Goal: Register for event/course

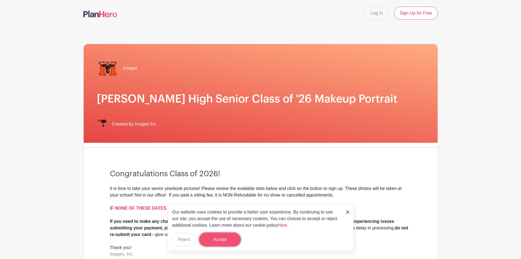
click at [229, 240] on button "Accept" at bounding box center [219, 239] width 41 height 13
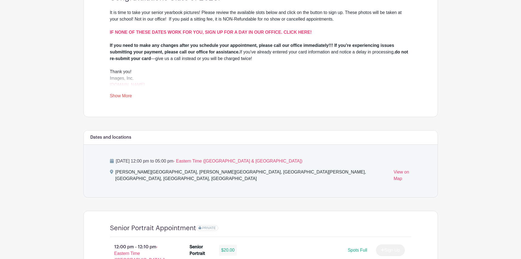
scroll to position [93, 0]
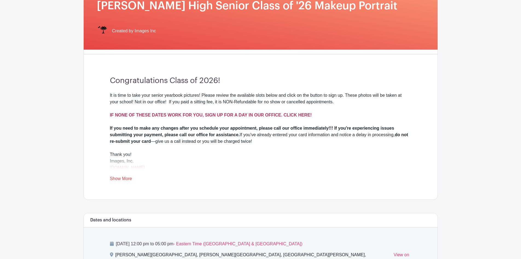
click at [300, 114] on strong "IF NONE OF THESE DATES WORK FOR YOU, SIGN UP FOR A DAY IN OUR OFFICE. CLICK HER…" at bounding box center [211, 114] width 202 height 5
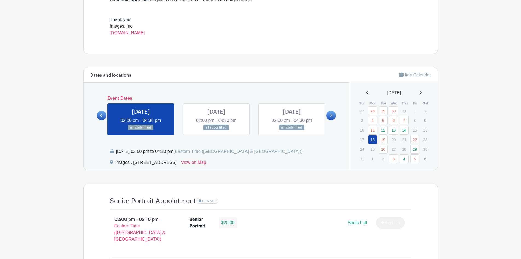
scroll to position [246, 0]
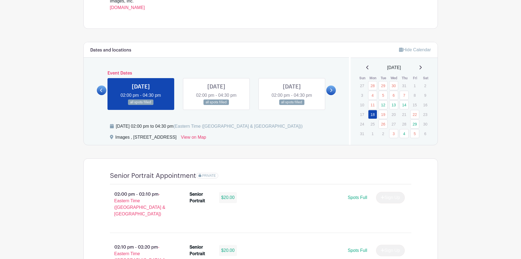
click at [333, 89] on link at bounding box center [331, 90] width 10 height 10
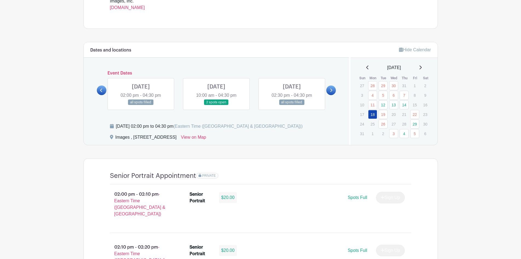
click at [333, 89] on link at bounding box center [331, 90] width 10 height 10
click at [141, 105] on link at bounding box center [141, 105] width 0 height 0
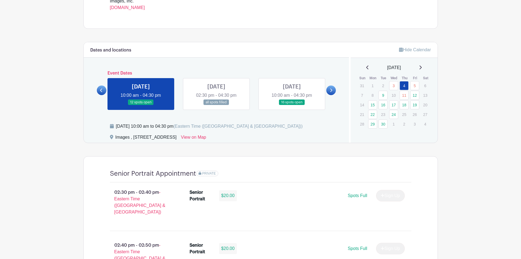
click at [141, 105] on link at bounding box center [141, 105] width 0 height 0
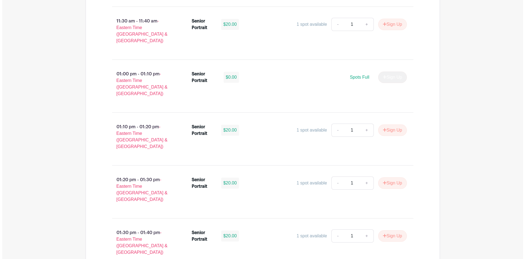
scroll to position [1532, 0]
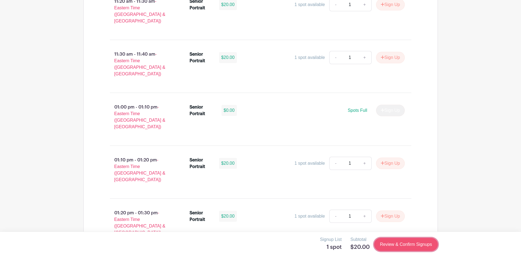
click at [420, 243] on link "Review & Confirm Signups" at bounding box center [405, 244] width 63 height 13
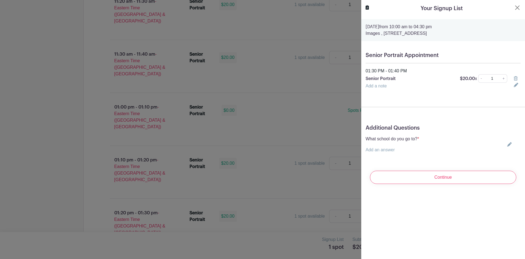
click at [383, 149] on link "Add an answer" at bounding box center [380, 149] width 29 height 5
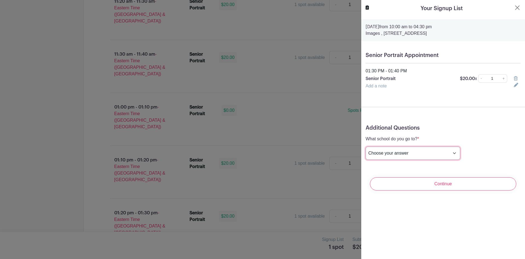
click at [430, 151] on select "Choose your answer [GEOGRAPHIC_DATA] High [PERSON_NAME] High [PERSON_NAME] High…" at bounding box center [413, 152] width 95 height 13
select select "3950"
click at [366, 146] on select "Choose your answer [GEOGRAPHIC_DATA] High [PERSON_NAME] High [PERSON_NAME] High…" at bounding box center [413, 152] width 95 height 13
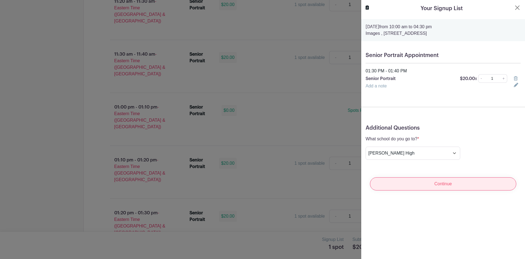
click at [450, 184] on input "Continue" at bounding box center [443, 183] width 146 height 13
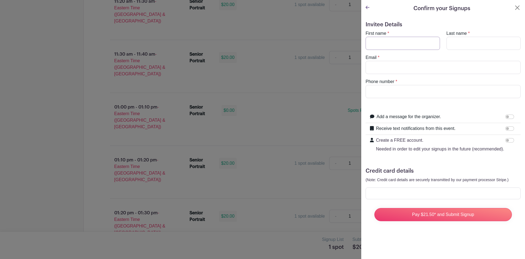
click at [385, 42] on input "First name" at bounding box center [403, 43] width 74 height 13
type input "zairiona"
type input "[PERSON_NAME]"
click at [387, 65] on input "Email" at bounding box center [443, 67] width 155 height 13
type input "[EMAIL_ADDRESS][DOMAIN_NAME]"
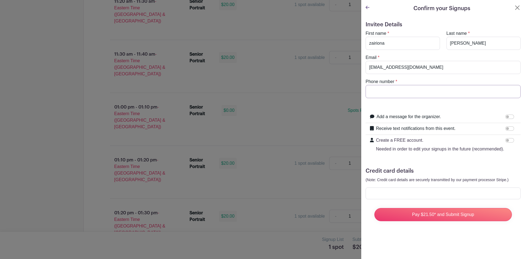
click at [386, 87] on input "Phone number" at bounding box center [443, 91] width 155 height 13
type input "[PHONE_NUMBER]"
click at [507, 127] on input "Receive text notifications from this event." at bounding box center [510, 128] width 9 height 4
checkbox input "true"
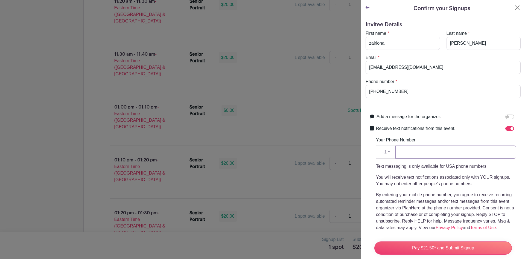
click at [434, 147] on input "Your Phone Number" at bounding box center [456, 151] width 121 height 13
type input "864594696"
drag, startPoint x: 427, startPoint y: 152, endPoint x: 398, endPoint y: 153, distance: 28.8
click at [398, 153] on input "864594696" at bounding box center [456, 151] width 121 height 13
type input "8645094696"
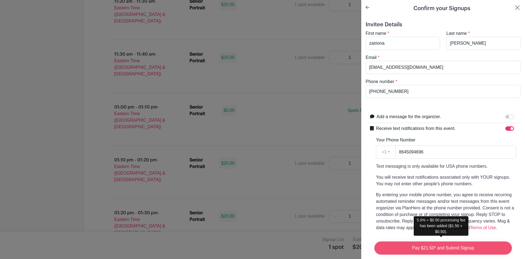
click at [432, 244] on input "Pay $21.50* and Submit Signup" at bounding box center [444, 247] width 138 height 13
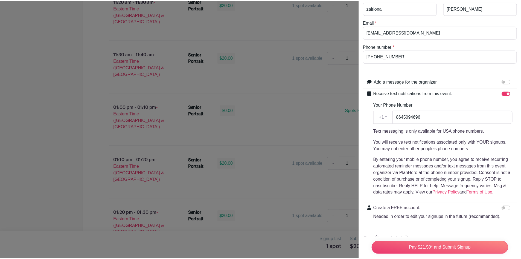
scroll to position [89, 0]
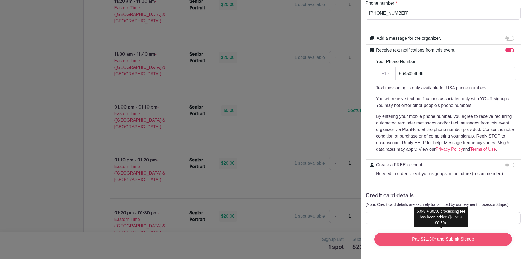
click at [443, 239] on input "Pay $21.50* and Submit Signup" at bounding box center [444, 238] width 138 height 13
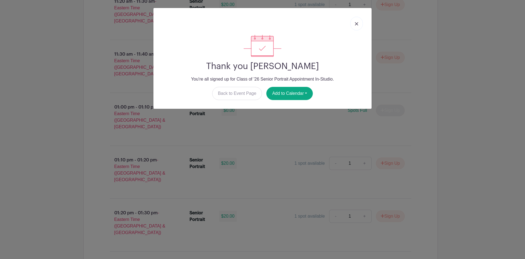
click at [359, 27] on link at bounding box center [357, 24] width 13 height 14
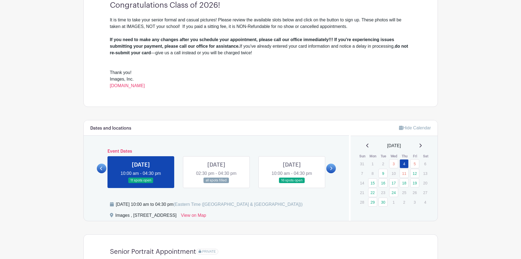
scroll to position [82, 0]
